Goal: Task Accomplishment & Management: Complete application form

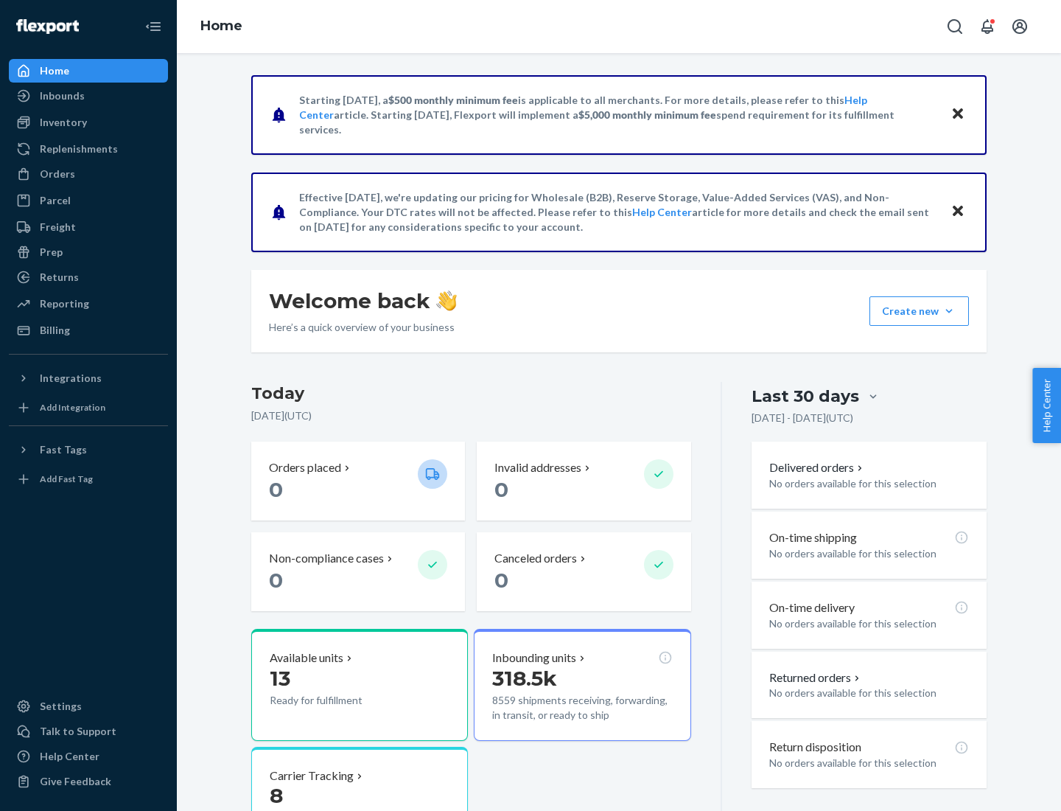
click at [949, 311] on button "Create new Create new inbound Create new order Create new product" at bounding box center [919, 310] width 99 height 29
click at [88, 96] on div "Inbounds" at bounding box center [88, 95] width 156 height 21
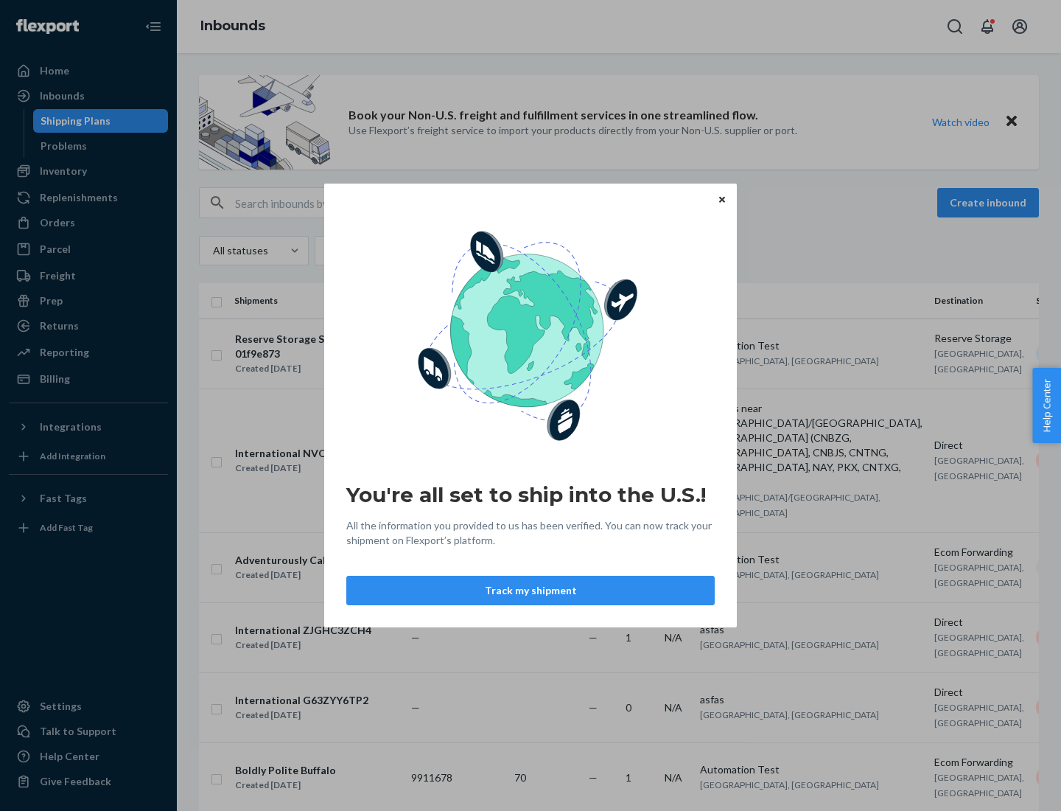
click at [531, 590] on button "Track my shipment" at bounding box center [530, 590] width 368 height 29
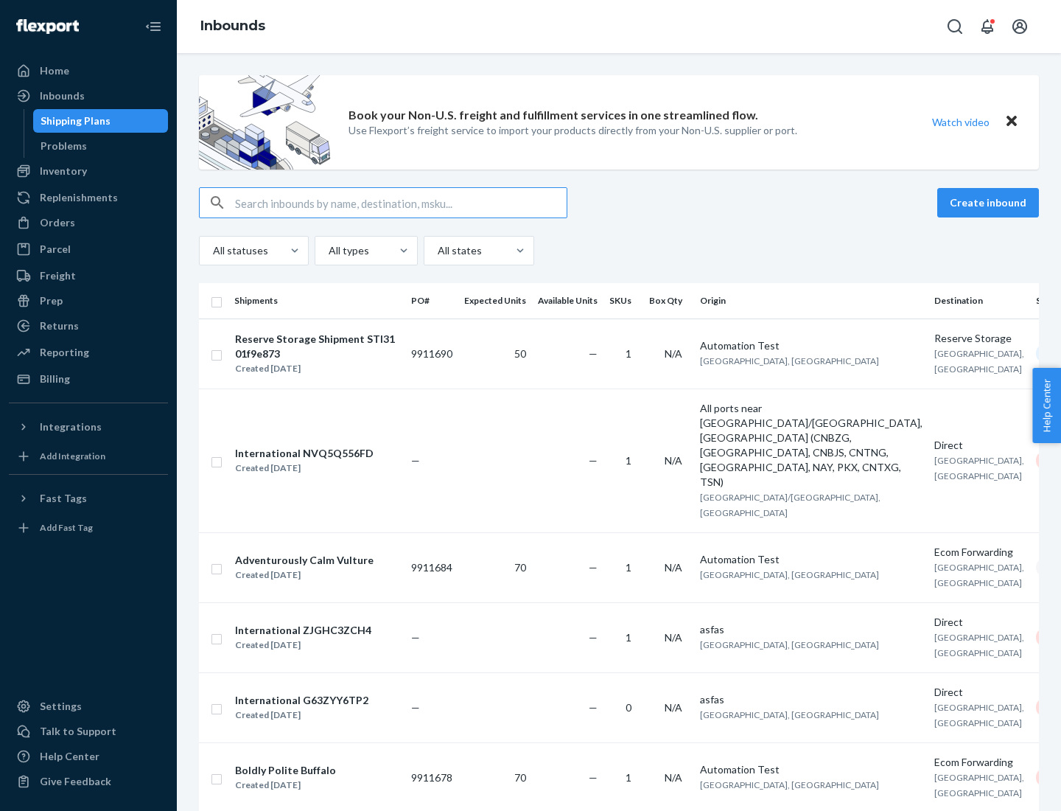
click at [990, 203] on button "Create inbound" at bounding box center [988, 202] width 102 height 29
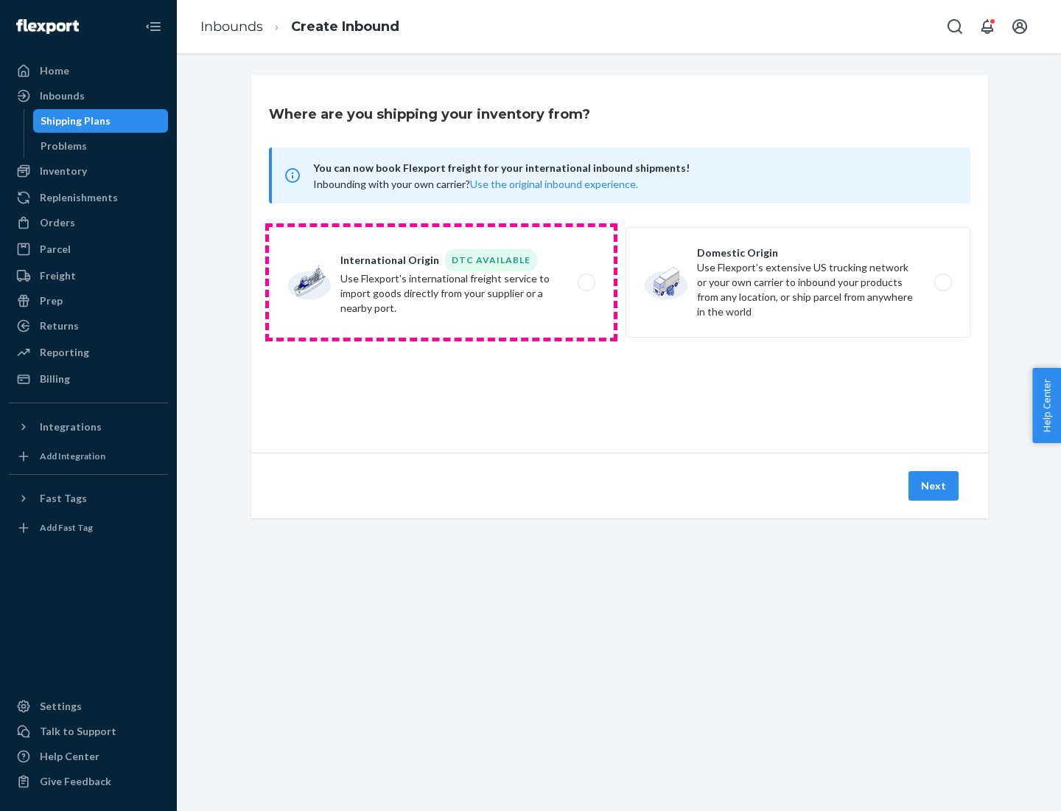
click at [441, 282] on label "International Origin DTC Available Use Flexport's international freight service…" at bounding box center [441, 282] width 345 height 111
click at [586, 282] on input "International Origin DTC Available Use Flexport's international freight service…" at bounding box center [591, 283] width 10 height 10
radio input "true"
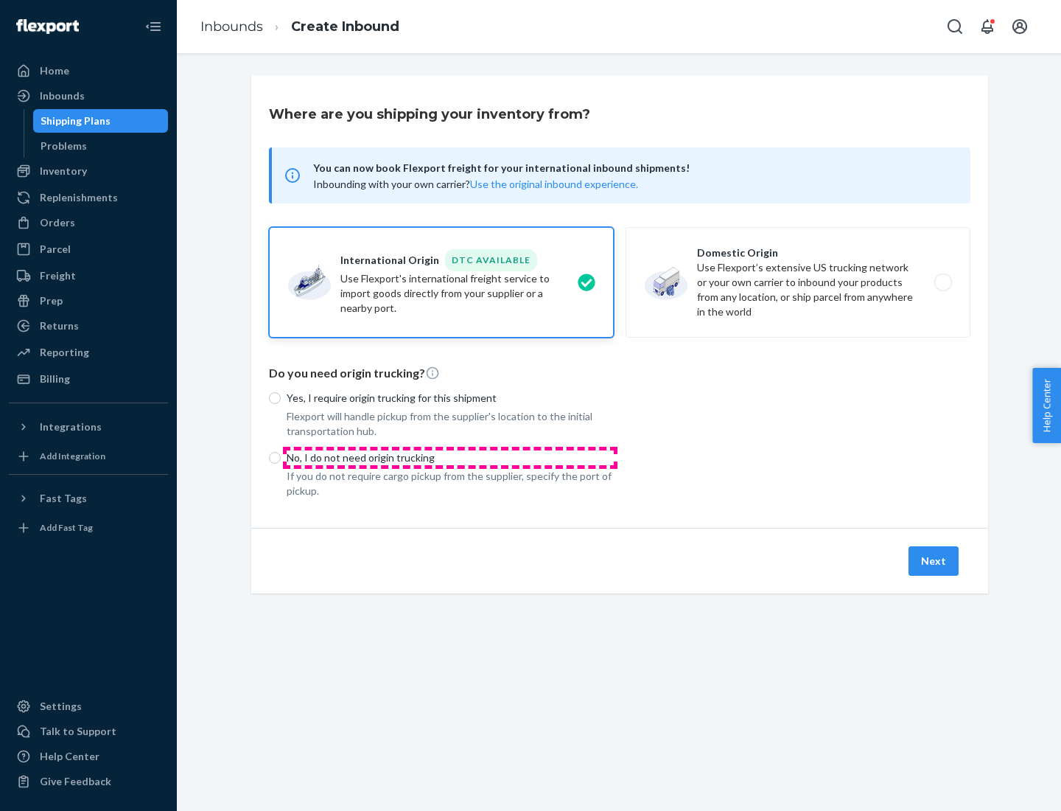
click at [450, 457] on p "No, I do not need origin trucking" at bounding box center [450, 457] width 327 height 15
click at [281, 457] on input "No, I do not need origin trucking" at bounding box center [275, 458] width 12 height 12
radio input "true"
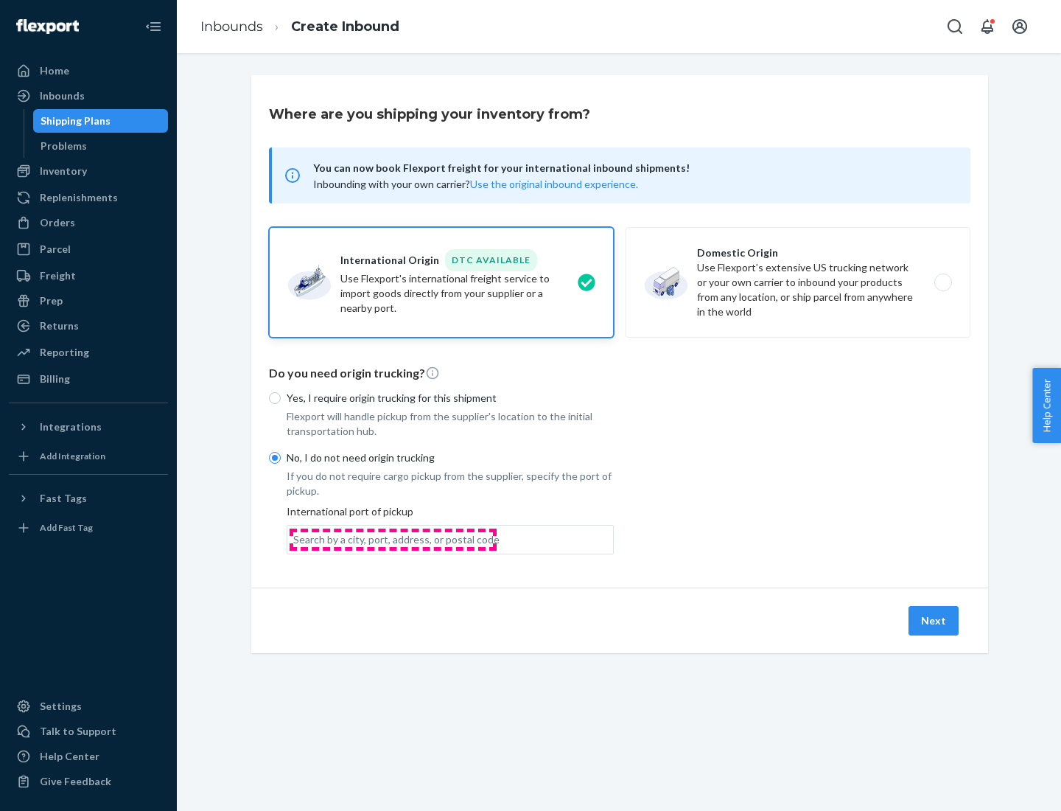
click at [393, 539] on div "Search by a city, port, address, or postal code" at bounding box center [396, 539] width 206 height 15
click at [295, 539] on input "Search by a city, port, address, or postal code" at bounding box center [293, 539] width 1 height 15
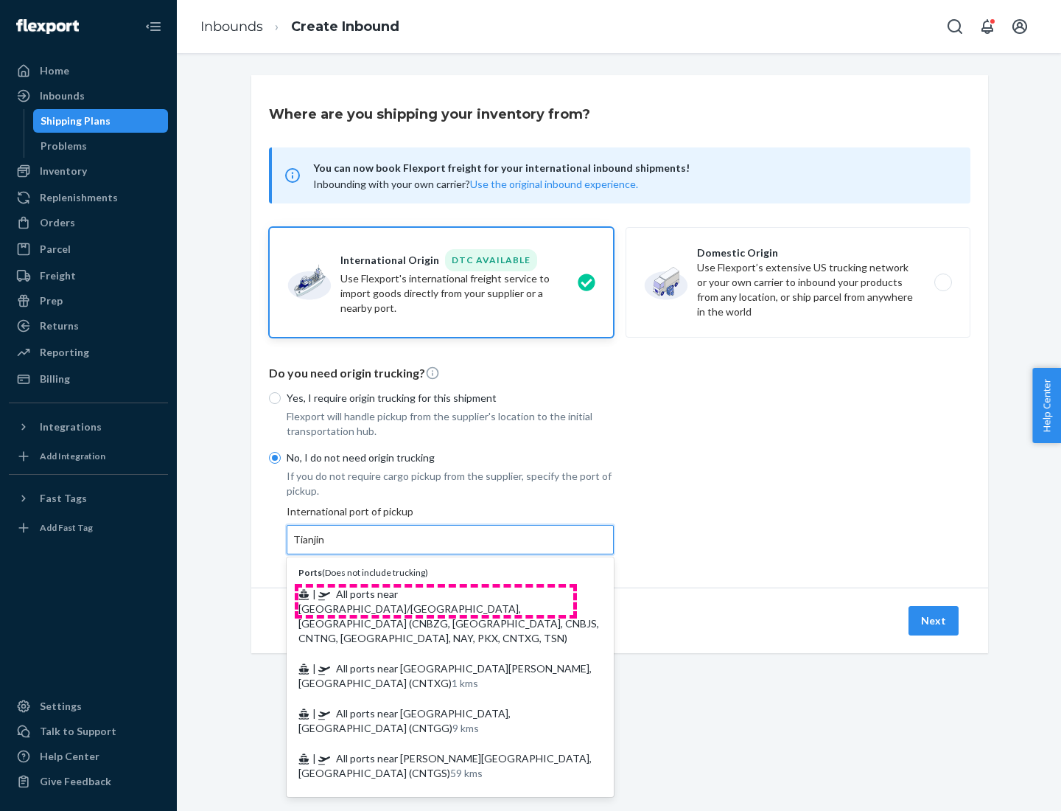
click at [436, 593] on span "| All ports near [GEOGRAPHIC_DATA]/[GEOGRAPHIC_DATA], [GEOGRAPHIC_DATA] (CNBZG,…" at bounding box center [448, 615] width 301 height 57
click at [326, 547] on input "Tianjin" at bounding box center [309, 539] width 32 height 15
type input "All ports near [GEOGRAPHIC_DATA]/[GEOGRAPHIC_DATA], [GEOGRAPHIC_DATA] (CNBZG, […"
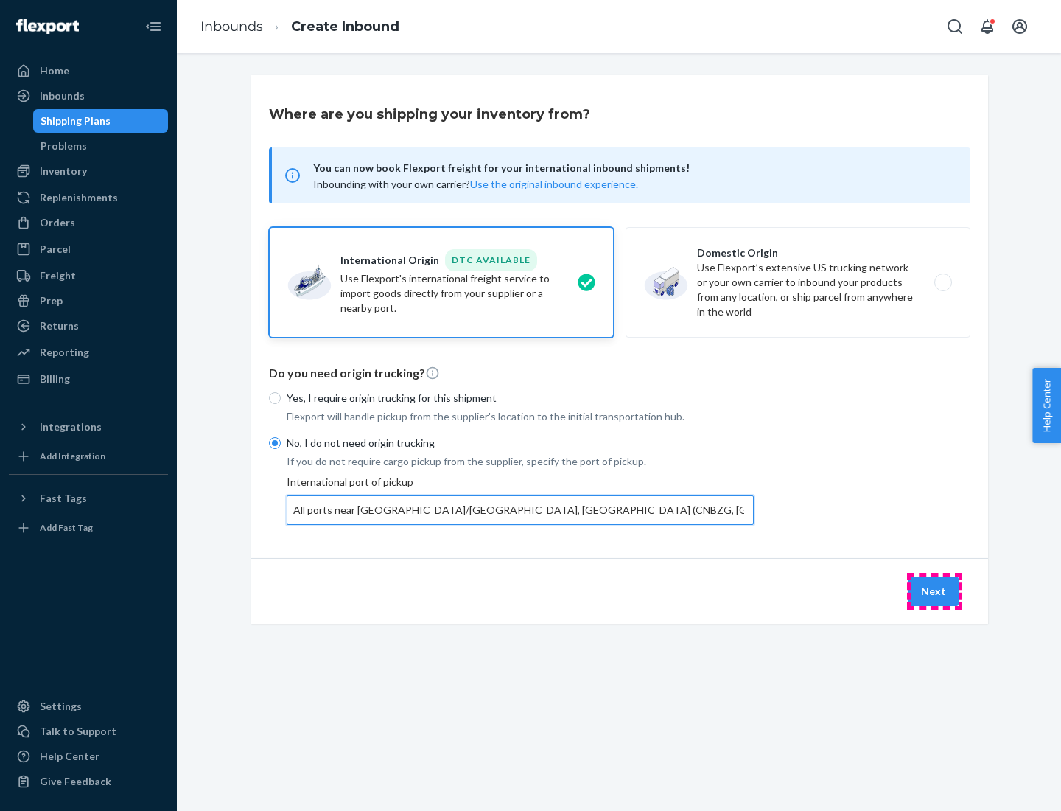
click at [934, 590] on button "Next" at bounding box center [934, 590] width 50 height 29
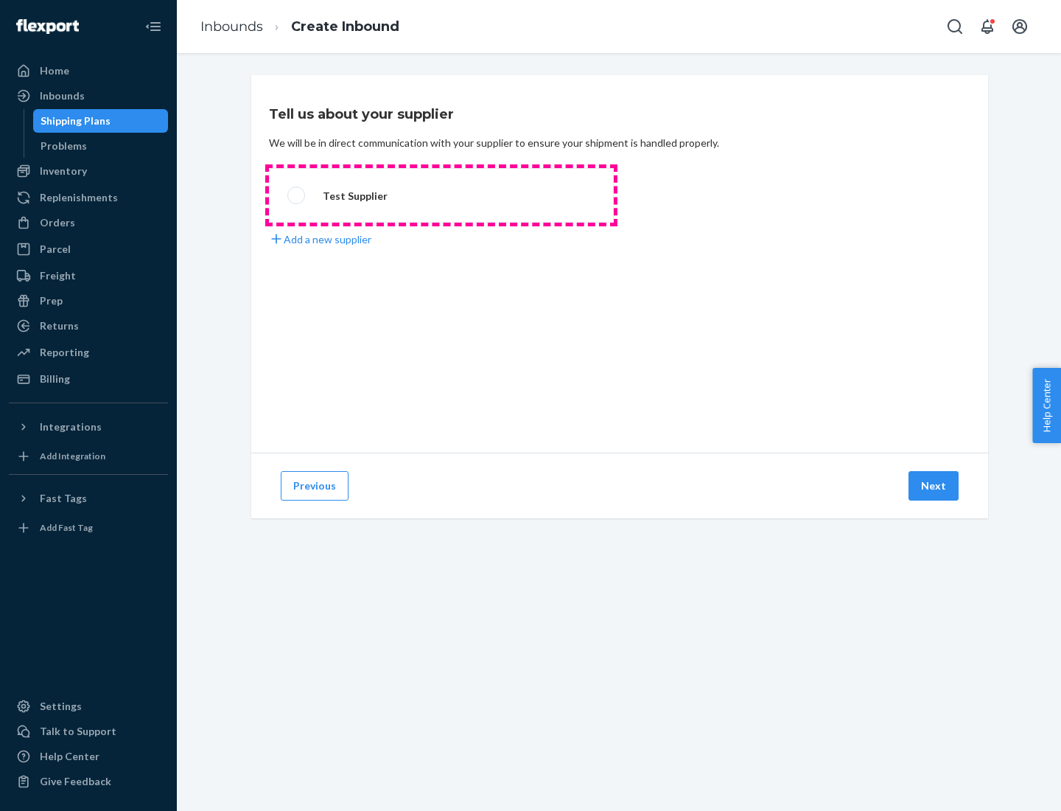
click at [441, 195] on label "Test Supplier" at bounding box center [441, 195] width 345 height 55
click at [297, 195] on input "Test Supplier" at bounding box center [292, 196] width 10 height 10
radio input "true"
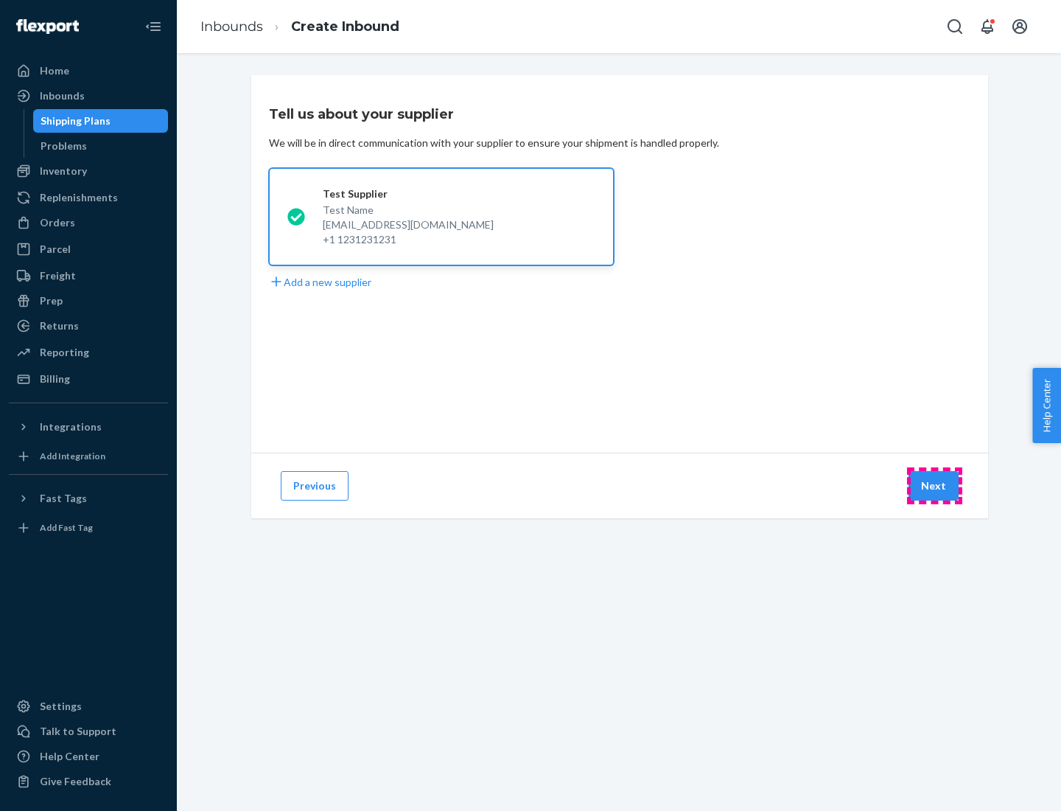
click at [934, 486] on button "Next" at bounding box center [934, 485] width 50 height 29
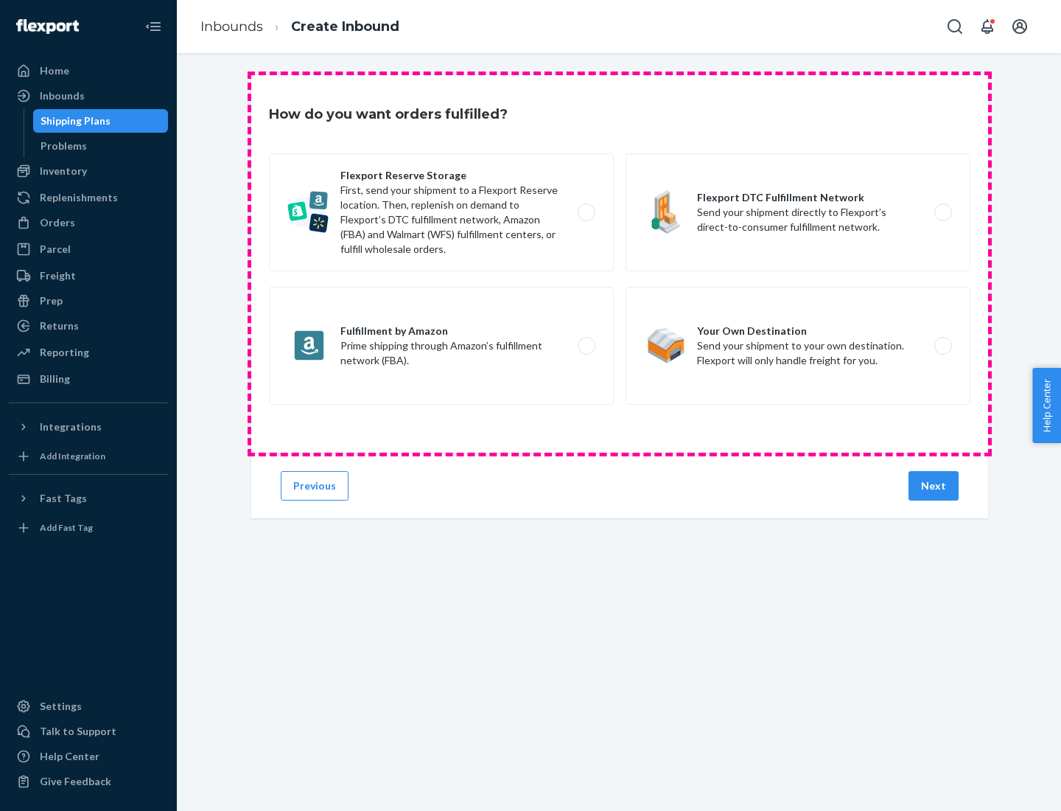
click at [620, 264] on div "Flexport Reserve Storage First, send your shipment to a Flexport Reserve locati…" at bounding box center [620, 280] width 702 height 255
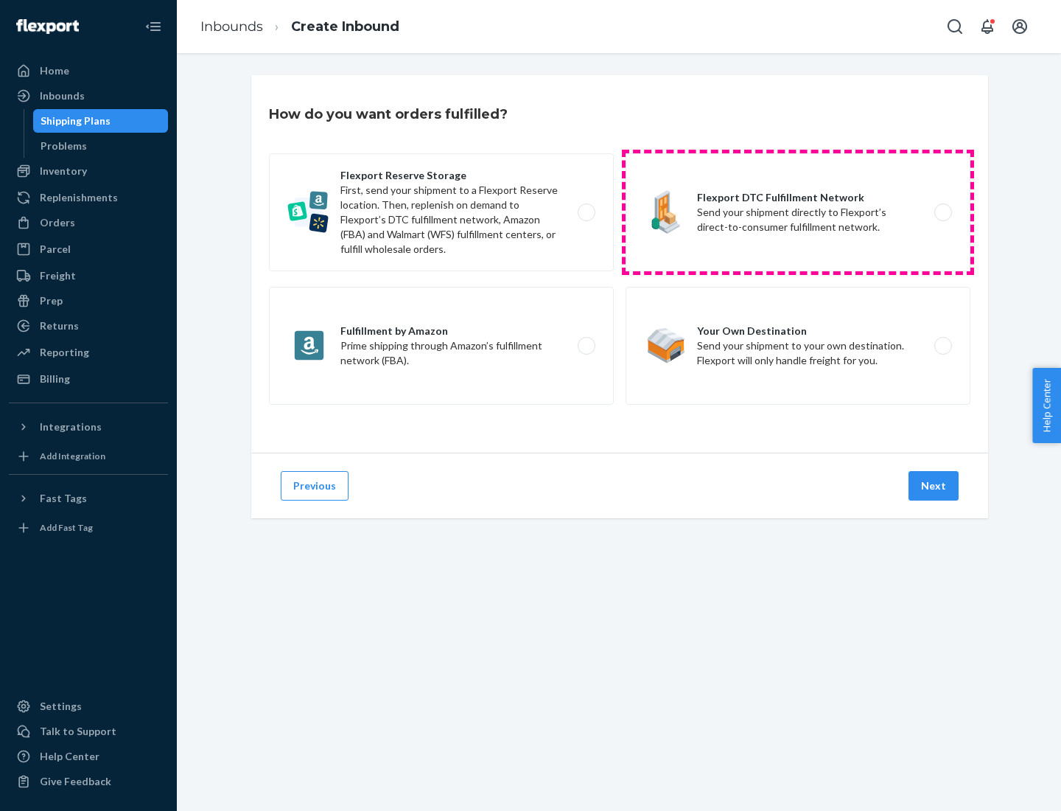
click at [798, 212] on label "Flexport DTC Fulfillment Network Send your shipment directly to Flexport’s dire…" at bounding box center [798, 212] width 345 height 118
click at [943, 212] on input "Flexport DTC Fulfillment Network Send your shipment directly to Flexport’s dire…" at bounding box center [948, 213] width 10 height 10
radio input "true"
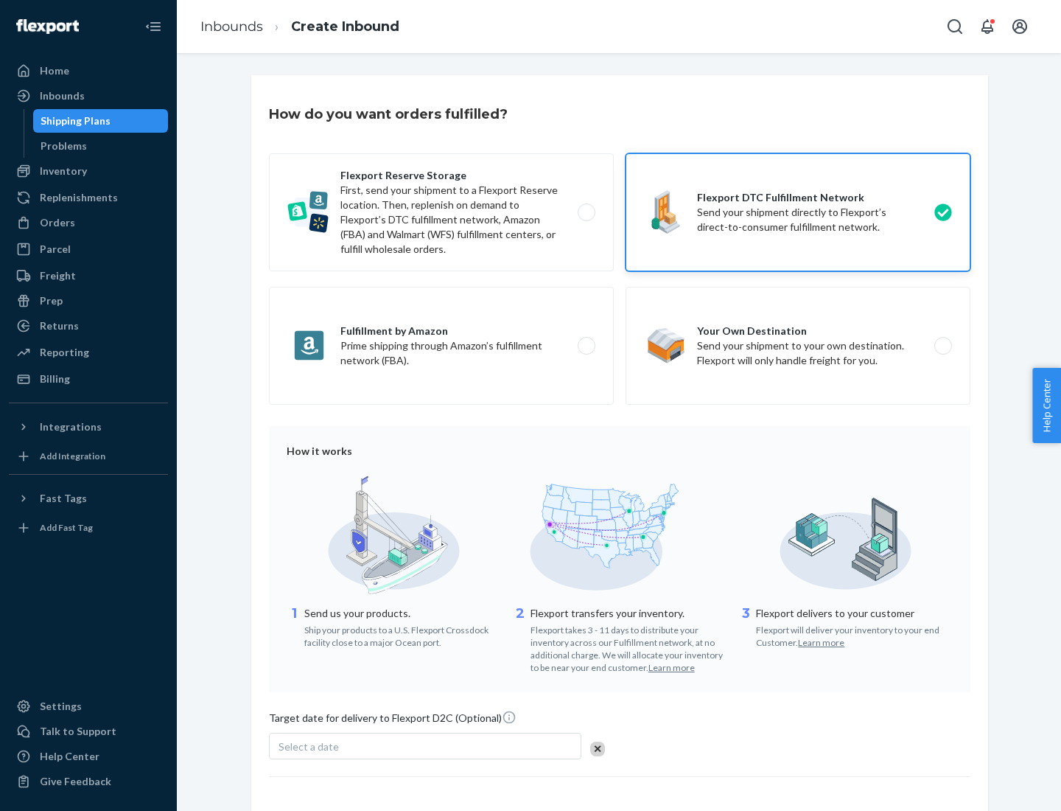
scroll to position [108, 0]
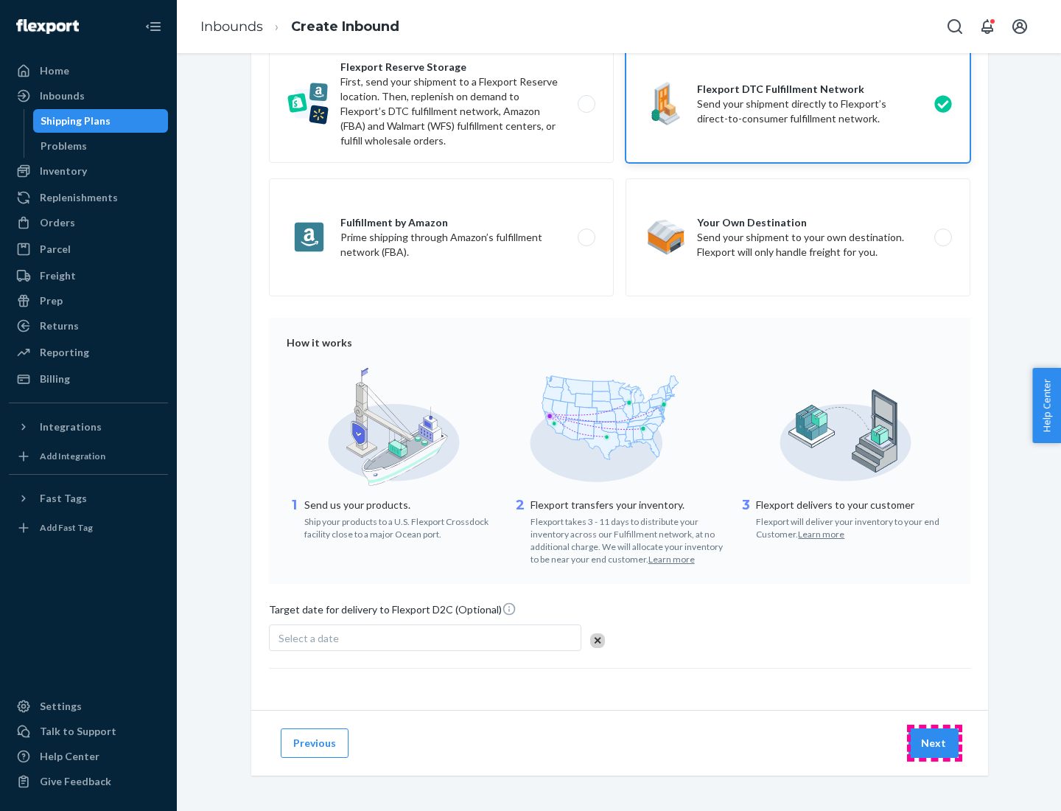
click at [934, 742] on button "Next" at bounding box center [934, 742] width 50 height 29
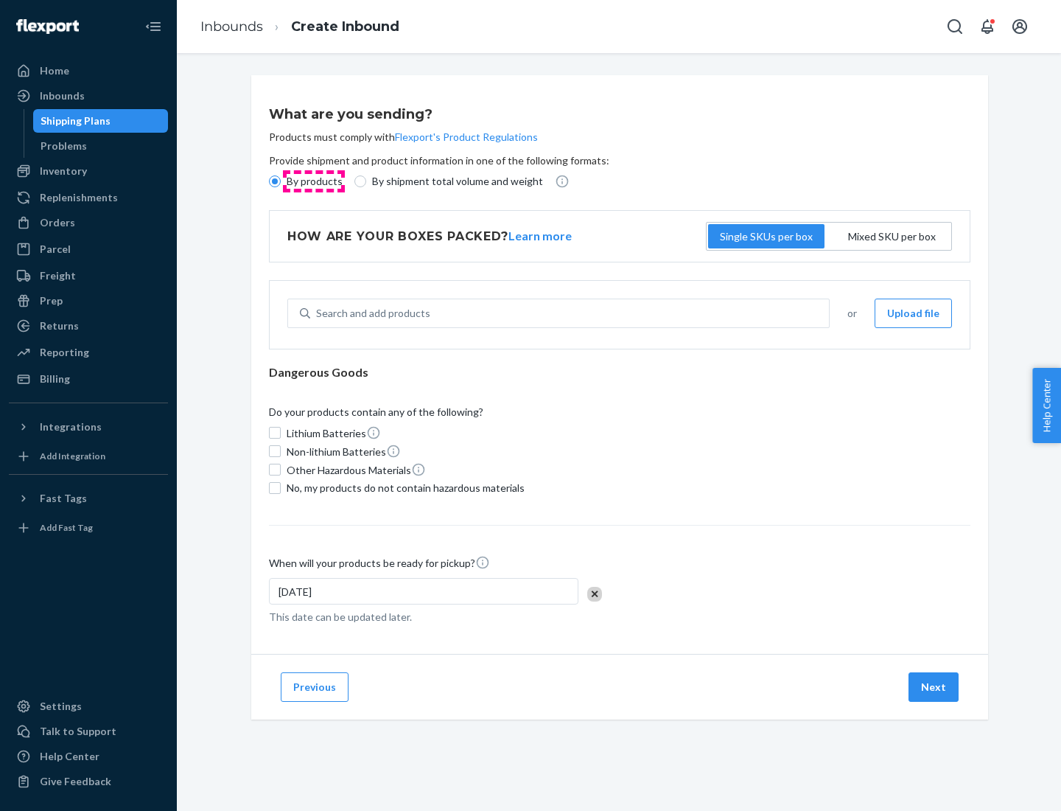
click at [313, 181] on p "By products" at bounding box center [315, 181] width 56 height 15
click at [281, 181] on input "By products" at bounding box center [275, 181] width 12 height 12
click at [371, 313] on div "Search and add products" at bounding box center [373, 313] width 114 height 15
click at [318, 313] on input "Search and add products" at bounding box center [316, 313] width 1 height 15
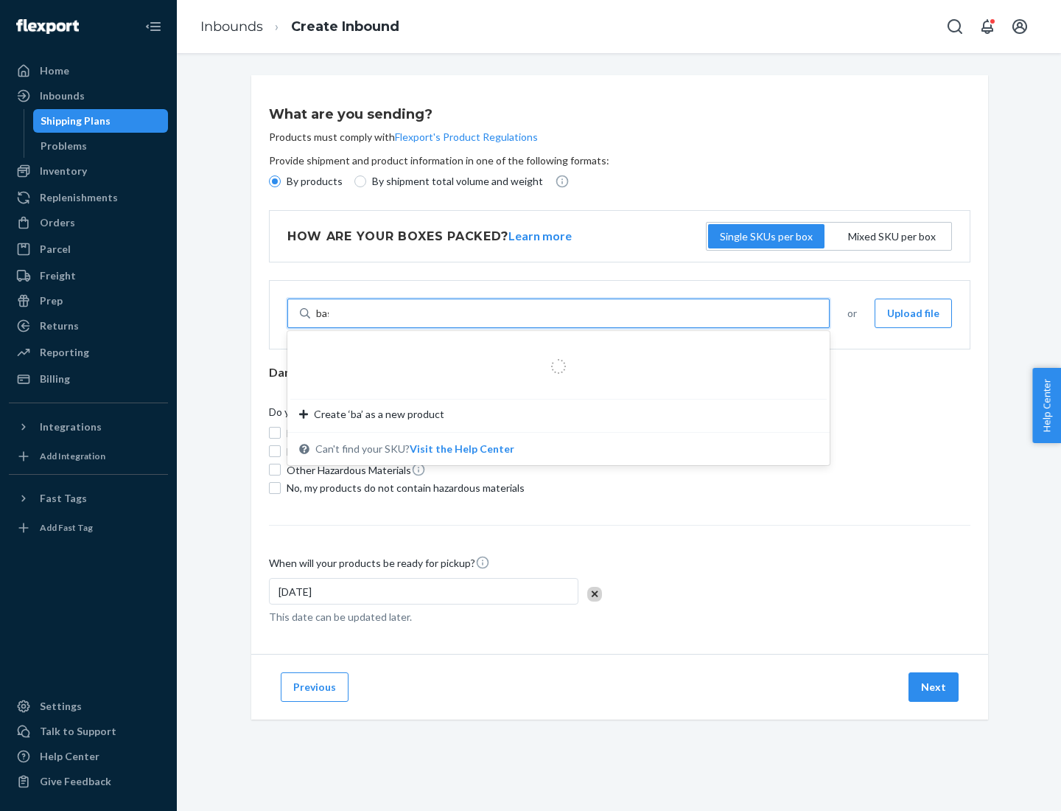
type input "basic"
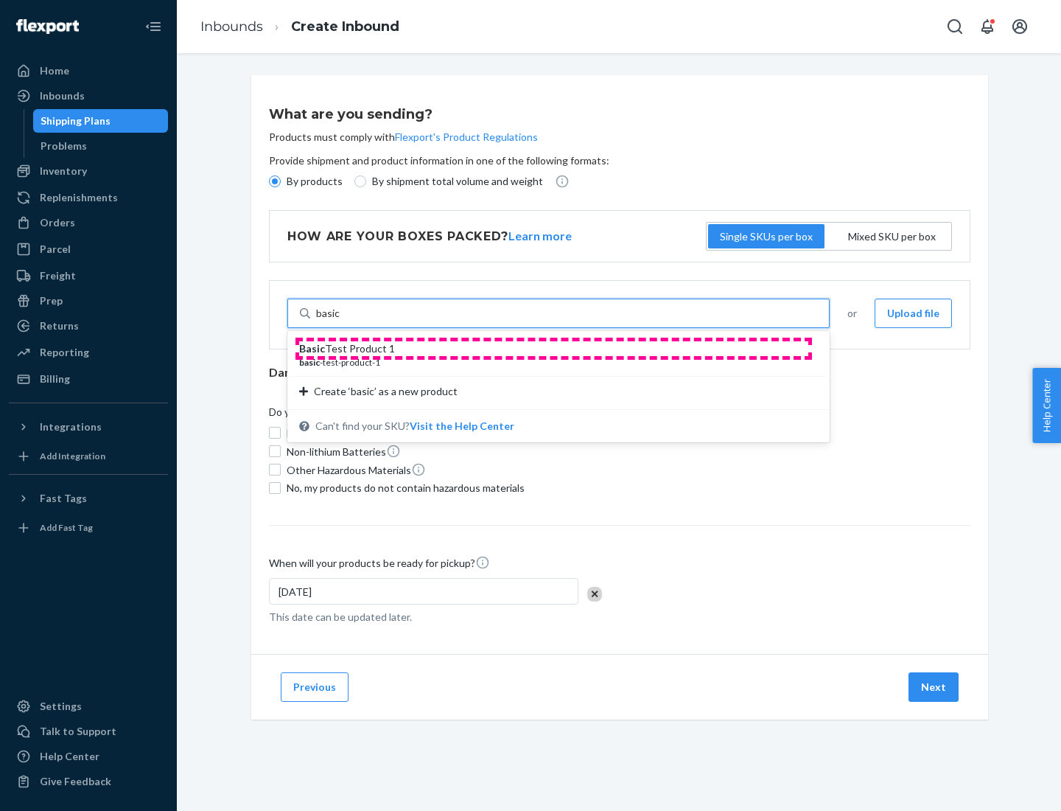
click at [553, 349] on div "Basic Test Product 1" at bounding box center [552, 348] width 507 height 15
click at [340, 321] on input "basic" at bounding box center [328, 313] width 24 height 15
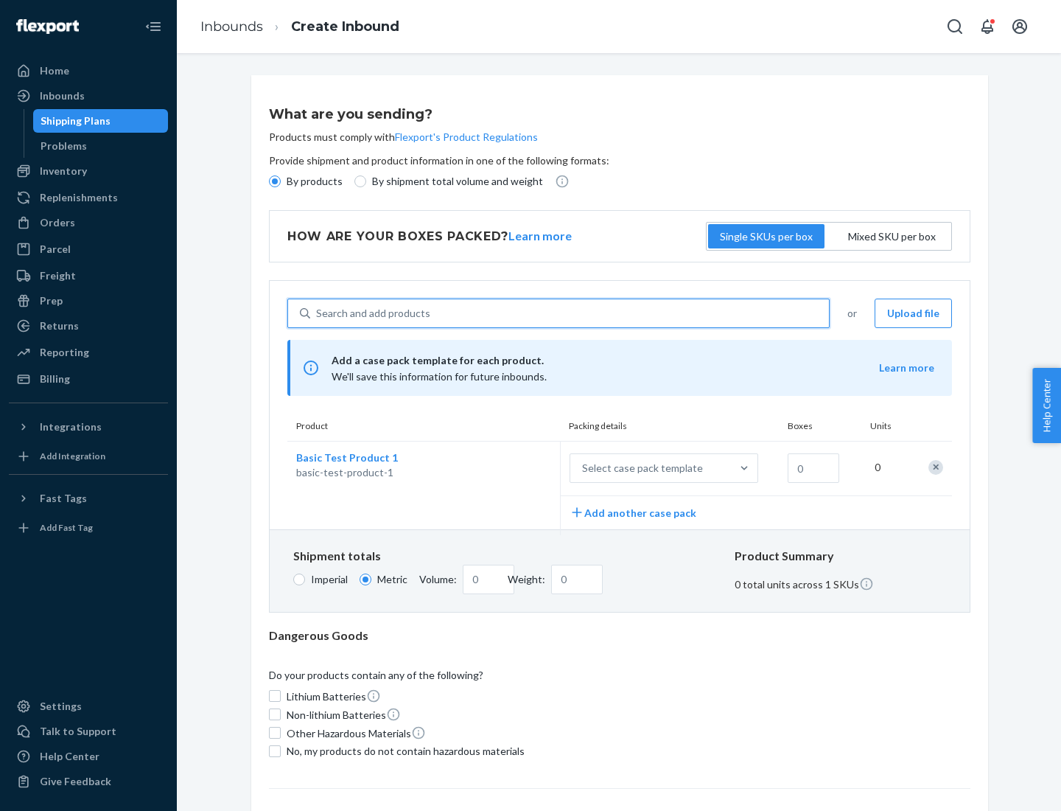
scroll to position [36, 0]
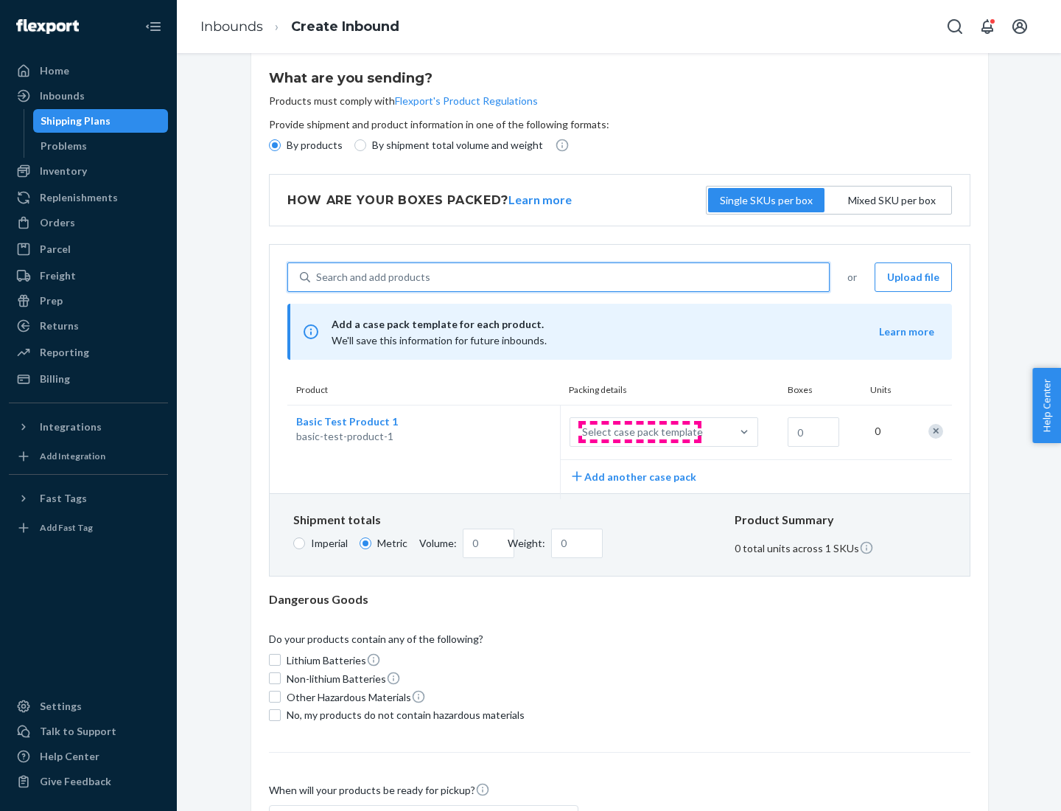
click at [640, 432] on div "Select case pack template" at bounding box center [642, 431] width 121 height 15
click at [509, 432] on input "Select case pack template" at bounding box center [509, 432] width 0 height 0
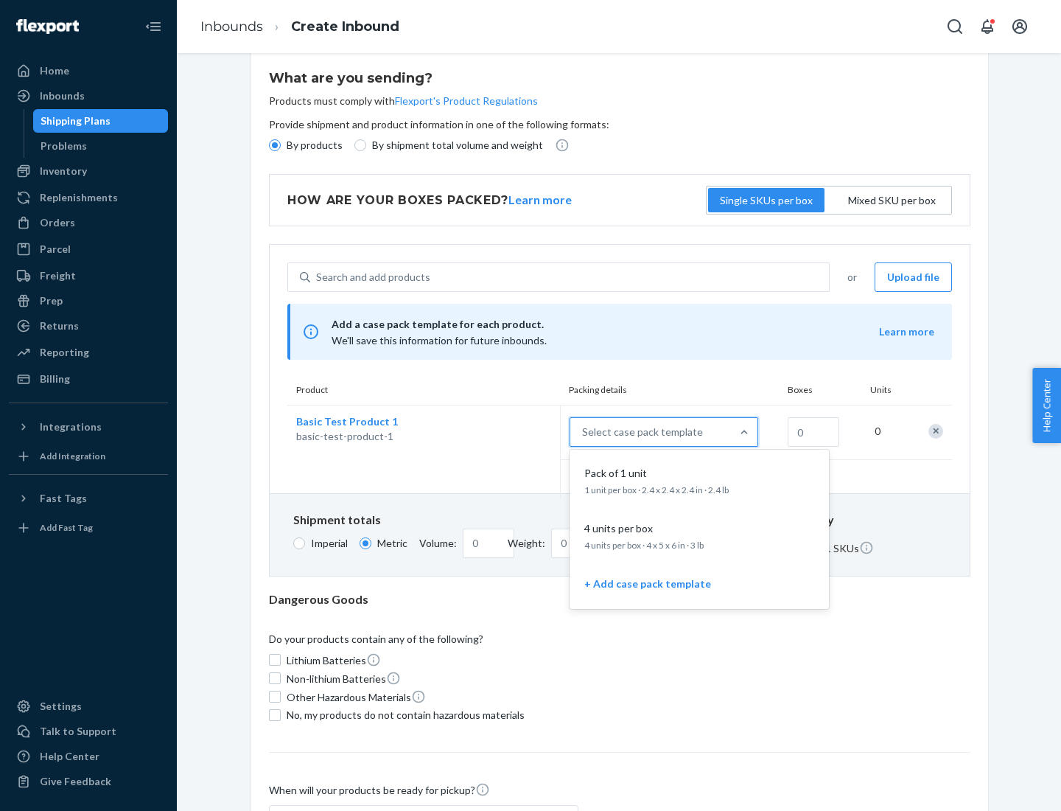
scroll to position [85, 0]
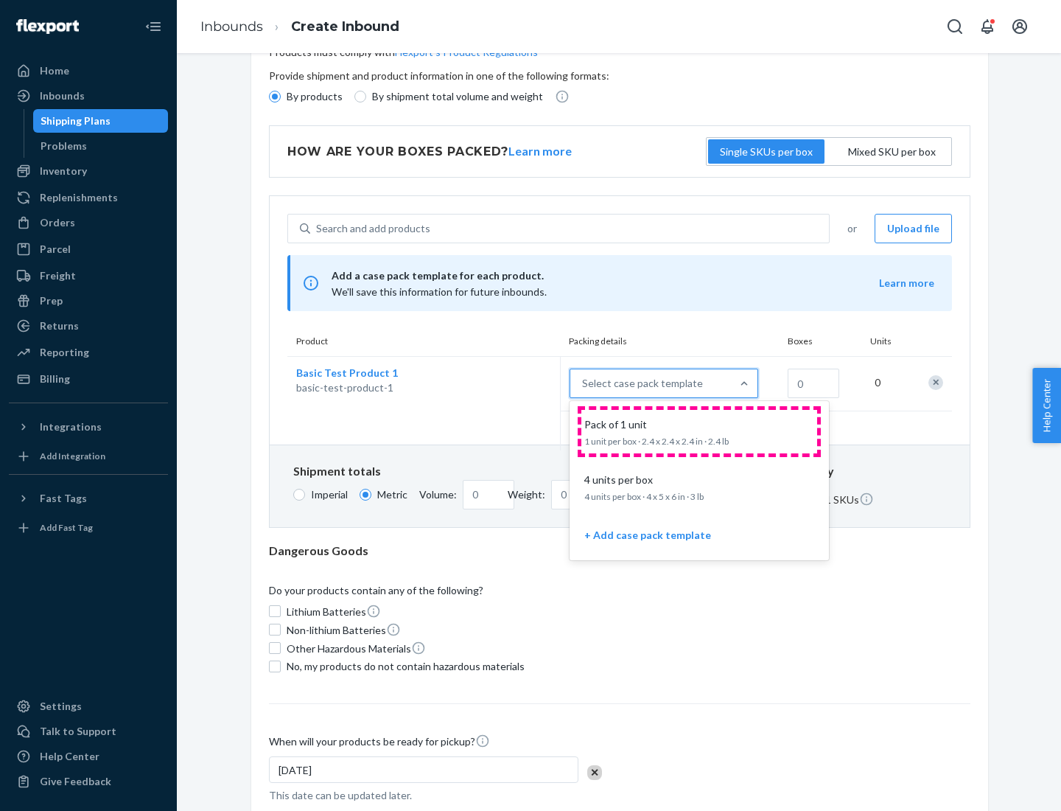
click at [699, 431] on div "Pack of 1 unit" at bounding box center [697, 424] width 236 height 15
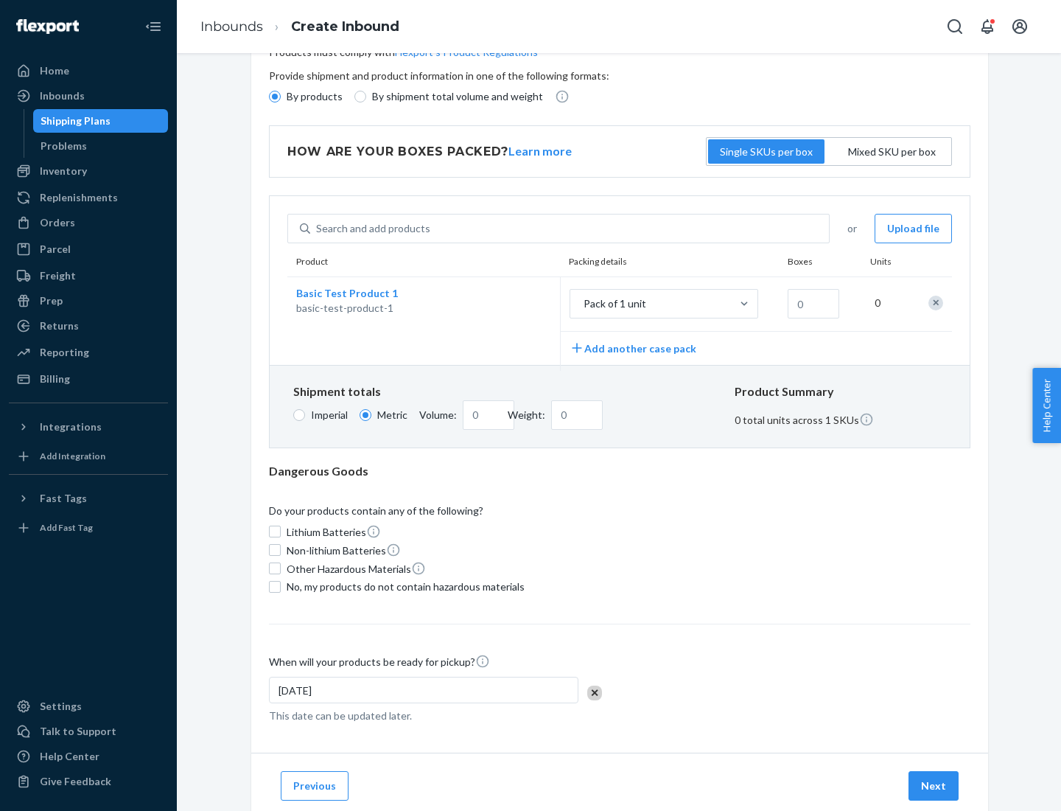
scroll to position [0, 0]
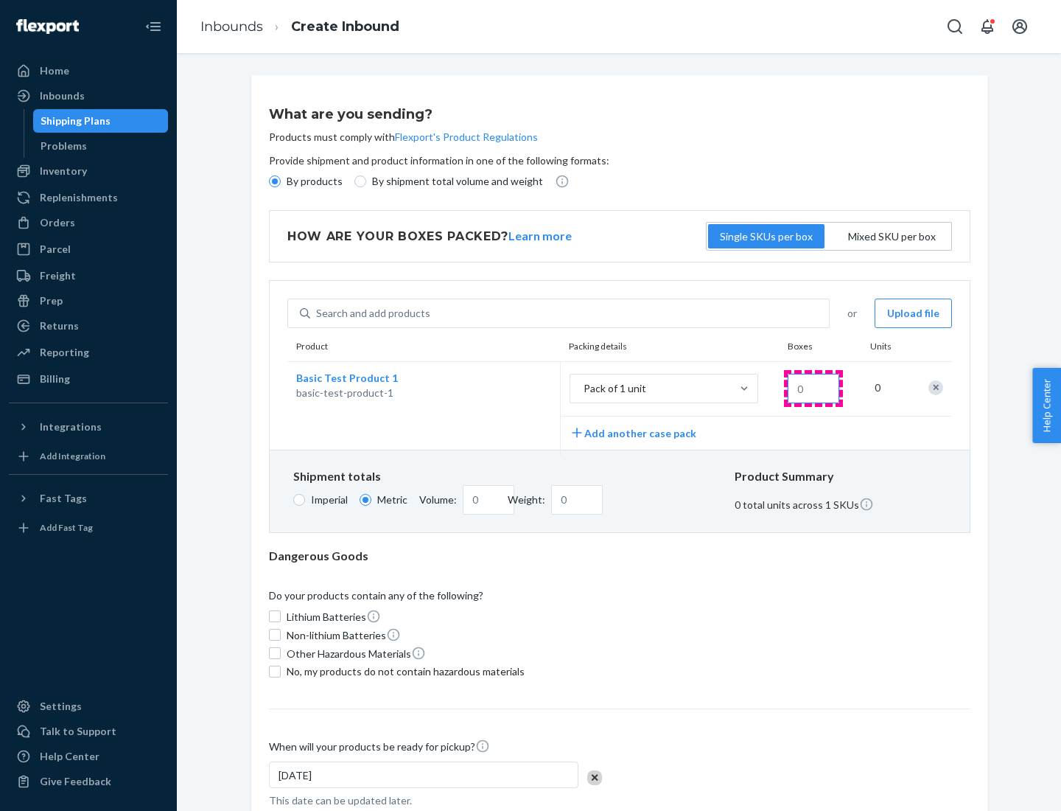
type input "1.09"
type input "10"
type input "0.02"
type input "108.86"
type input "100"
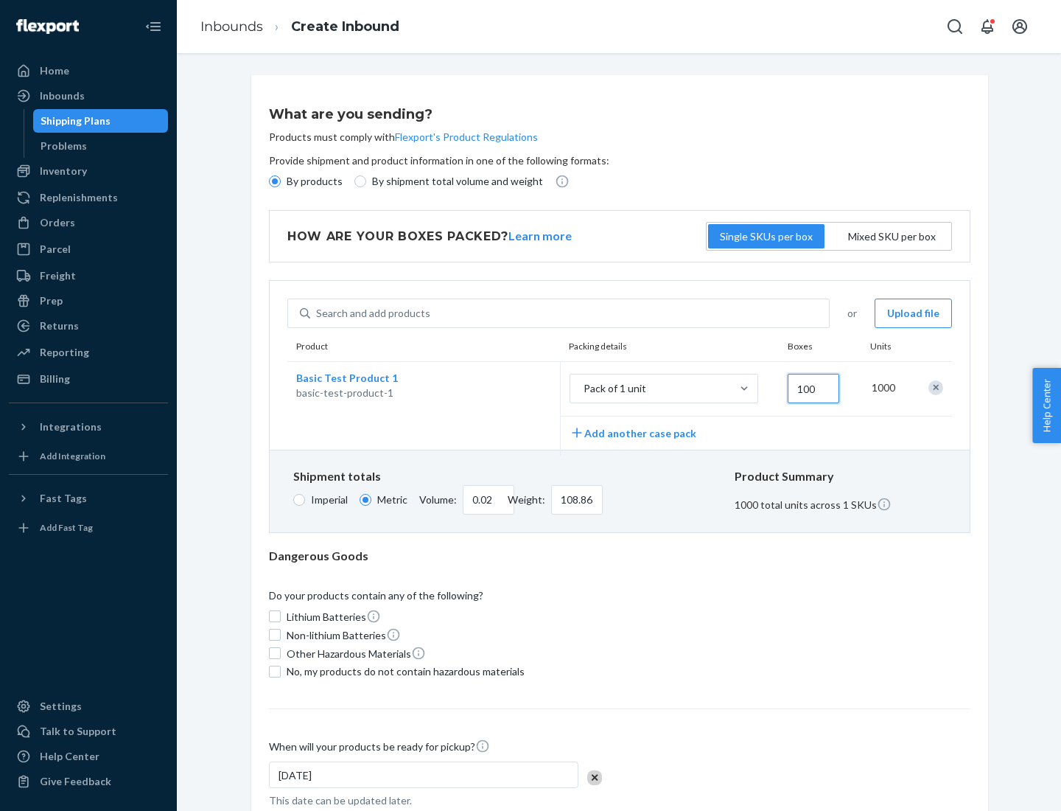
type input "0.23"
type input "1088.62"
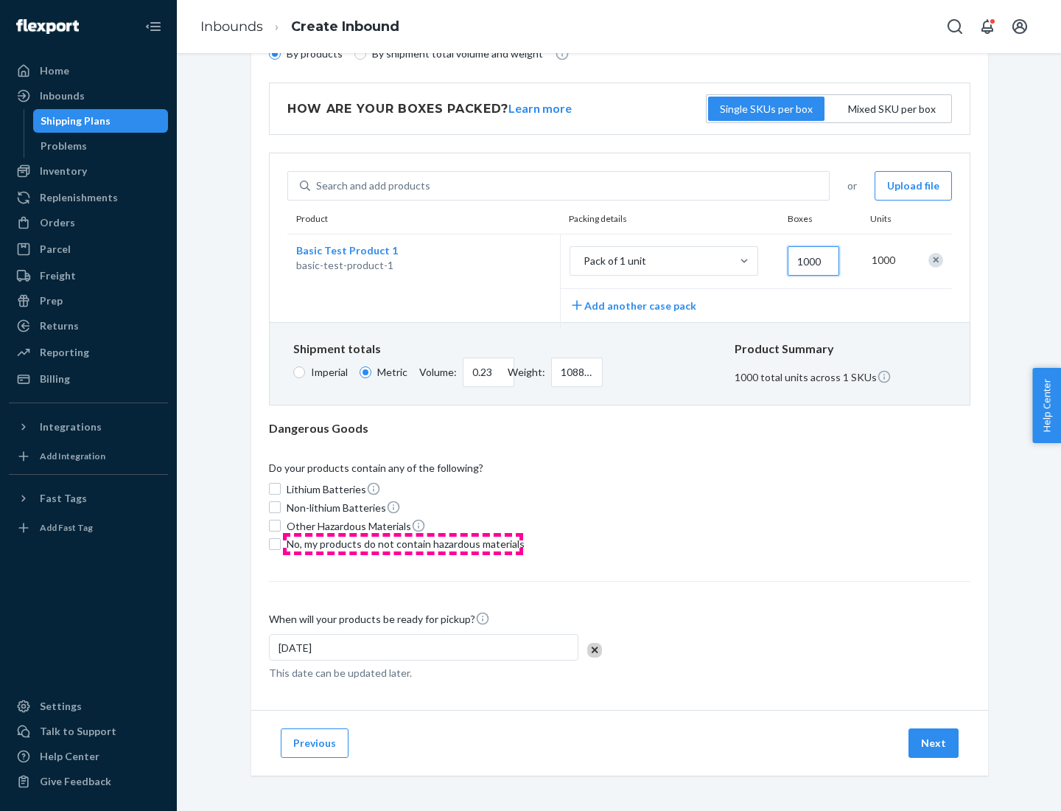
type input "1000"
click at [403, 543] on span "No, my products do not contain hazardous materials" at bounding box center [406, 544] width 238 height 15
click at [281, 543] on input "No, my products do not contain hazardous materials" at bounding box center [275, 544] width 12 height 12
checkbox input "true"
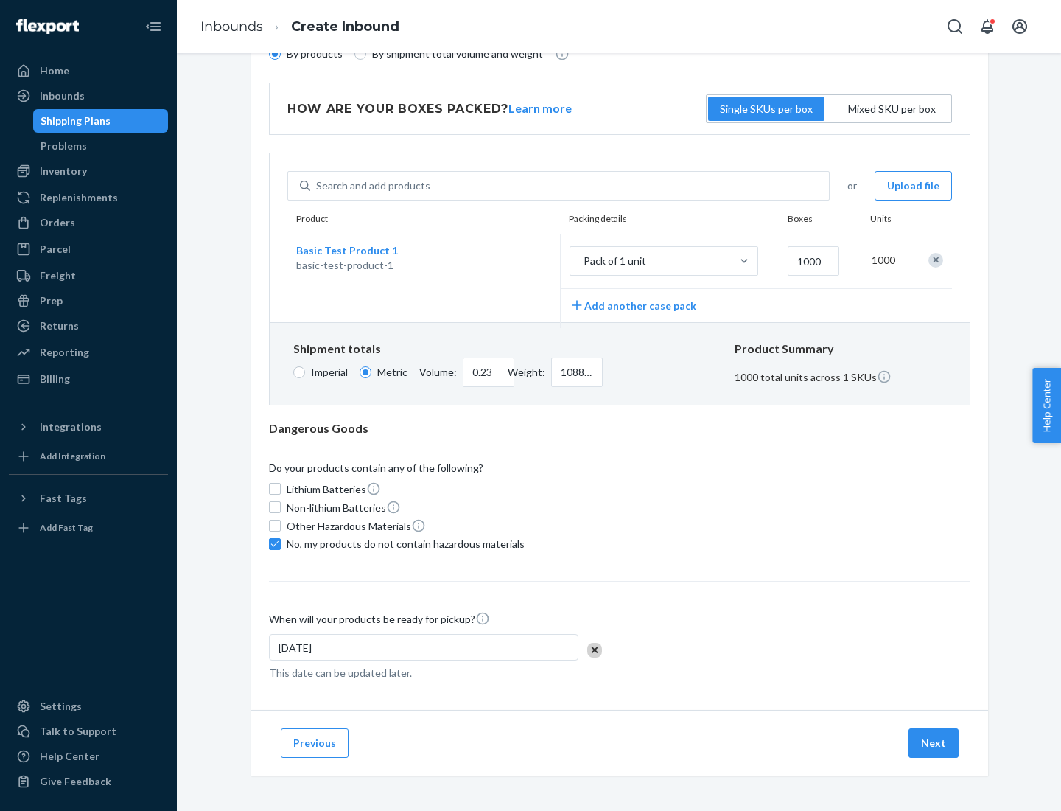
click at [934, 742] on button "Next" at bounding box center [934, 742] width 50 height 29
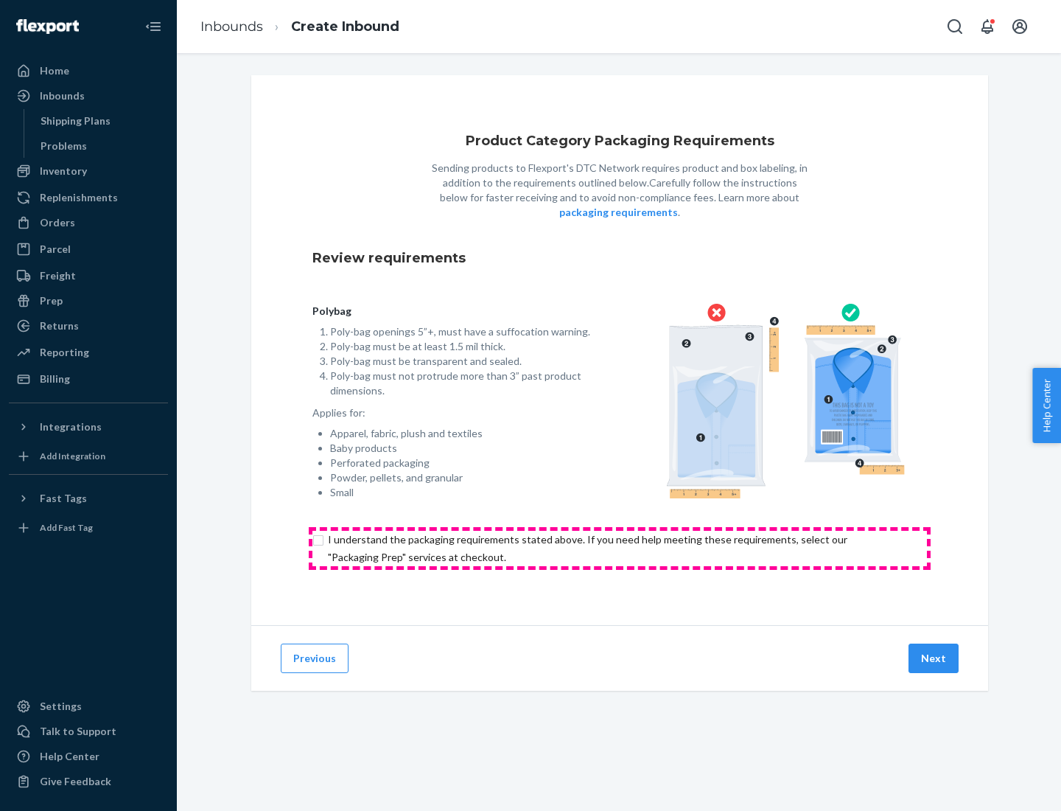
click at [620, 548] on input "checkbox" at bounding box center [619, 548] width 615 height 35
checkbox input "true"
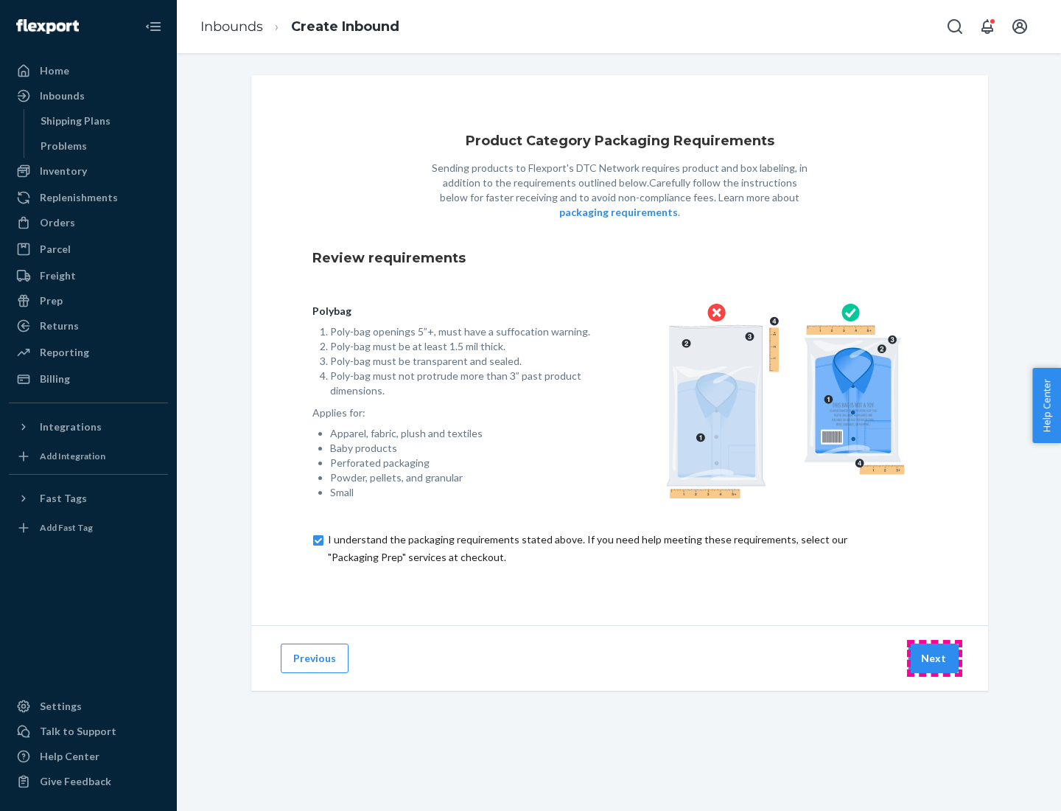
click at [934, 657] on button "Next" at bounding box center [934, 657] width 50 height 29
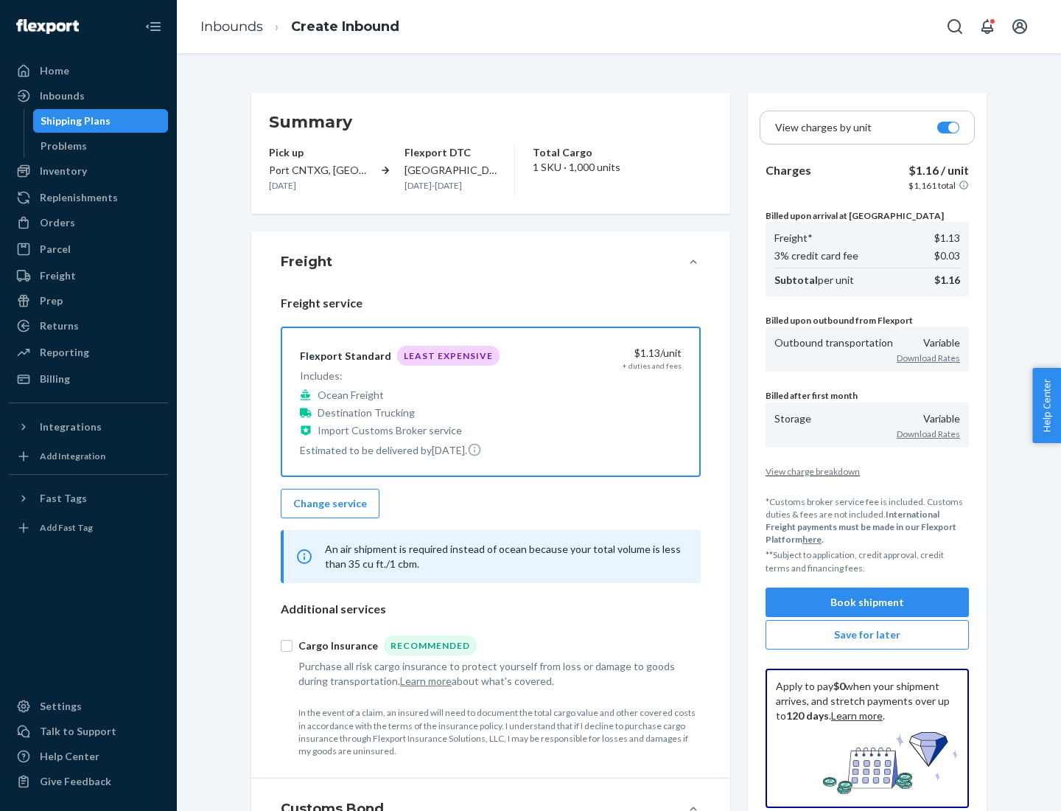
scroll to position [170, 0]
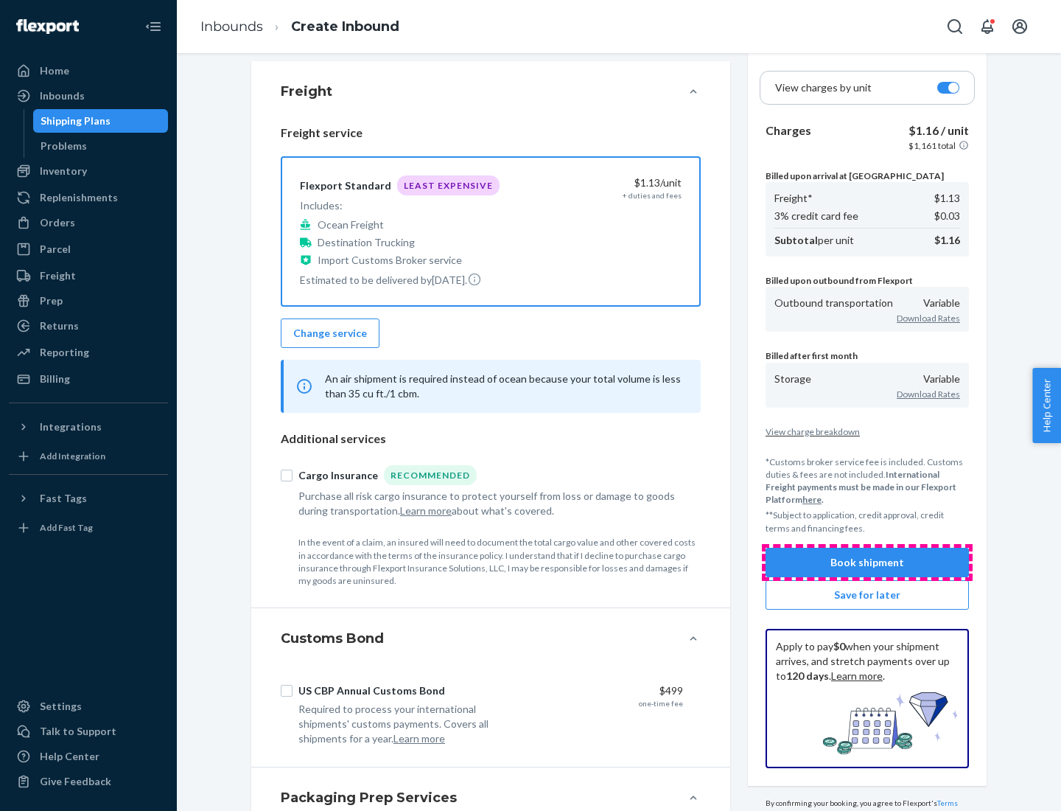
click at [867, 562] on button "Book shipment" at bounding box center [867, 562] width 203 height 29
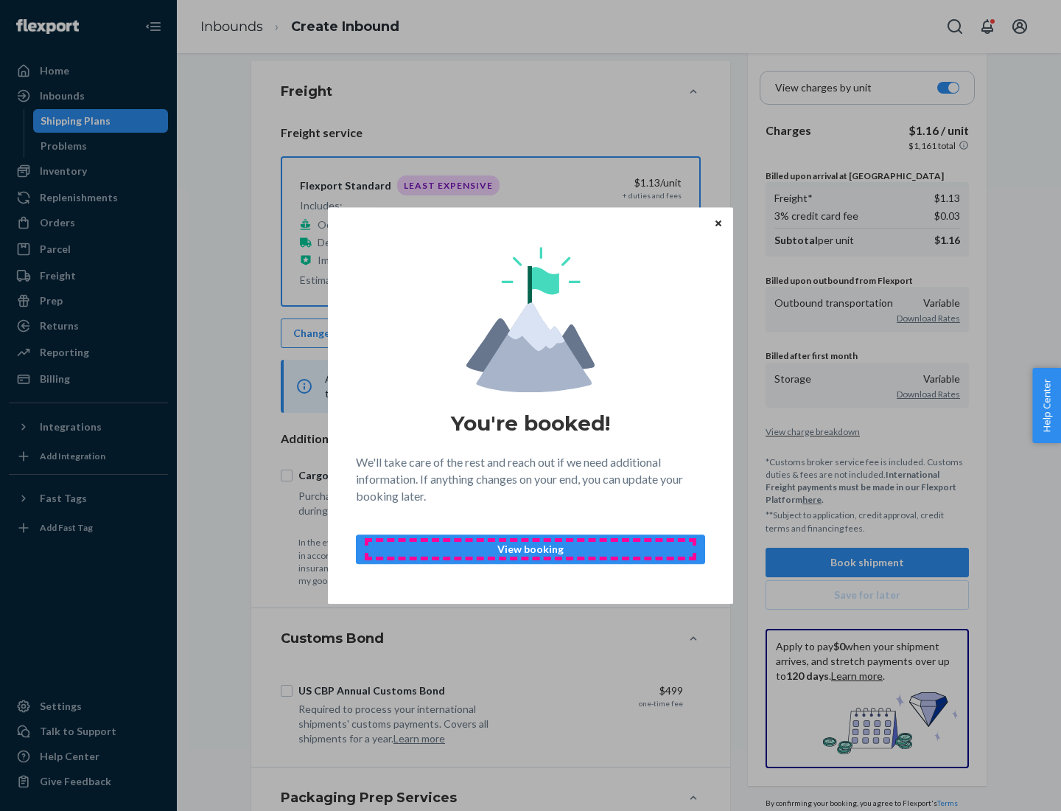
click at [531, 548] on p "View booking" at bounding box center [530, 549] width 324 height 15
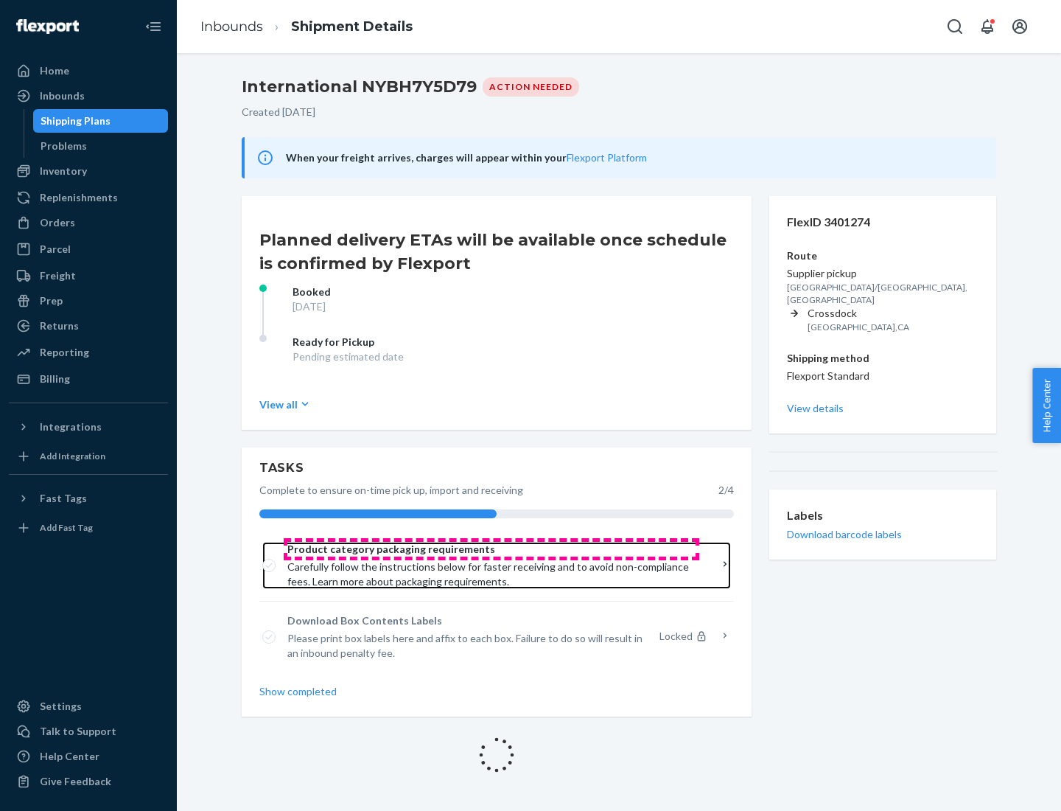
click at [492, 549] on span "Product category packaging requirements" at bounding box center [491, 549] width 408 height 15
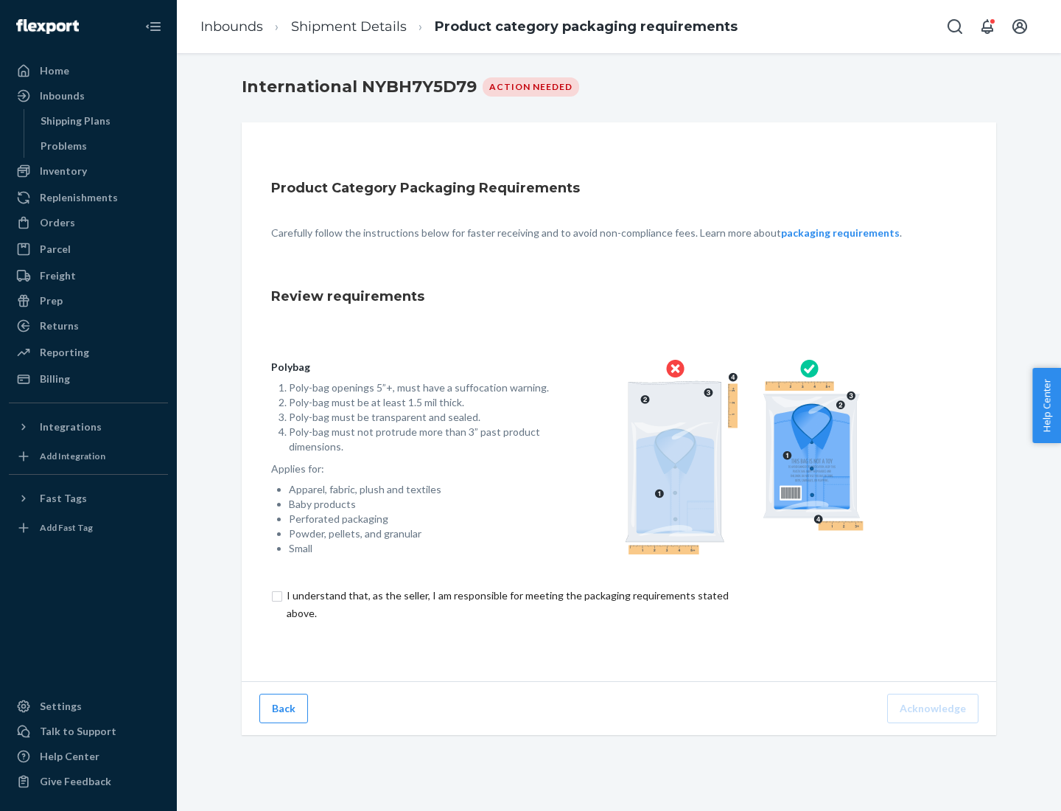
click at [506, 604] on input "checkbox" at bounding box center [516, 604] width 490 height 35
checkbox input "true"
